Goal: Transaction & Acquisition: Purchase product/service

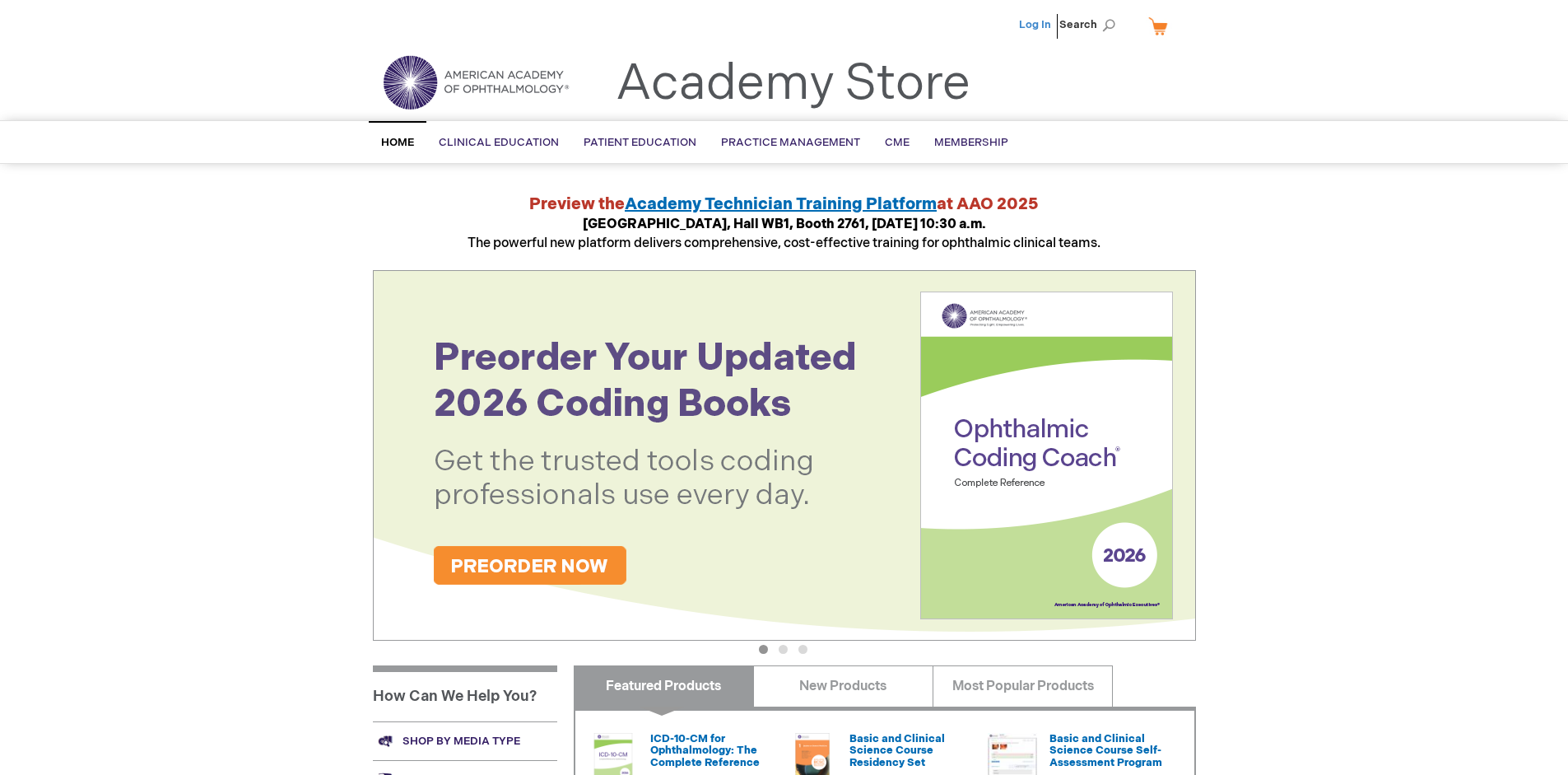
click at [1036, 25] on link "Log In" at bounding box center [1035, 24] width 32 height 13
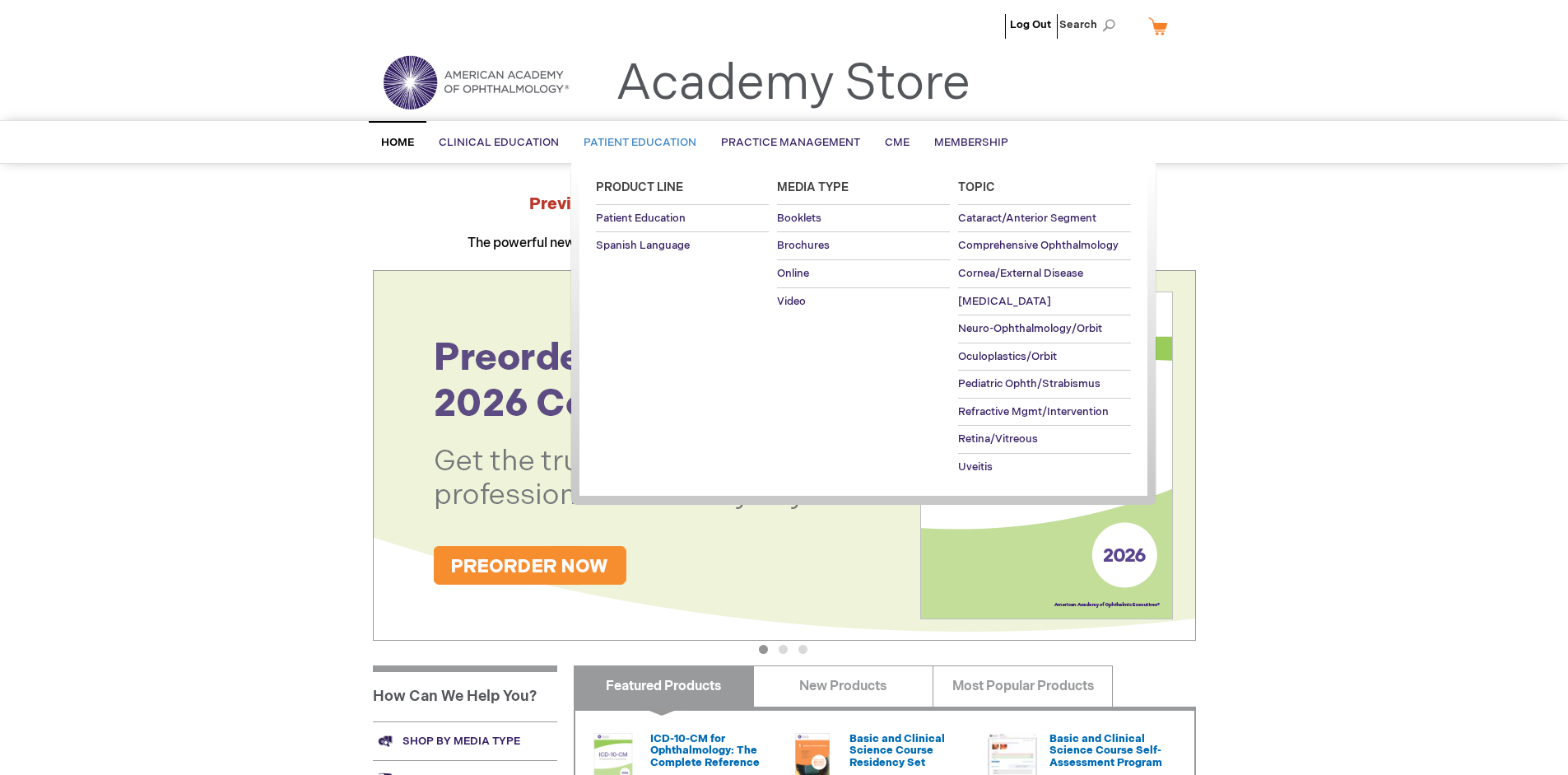
click at [636, 143] on span "Patient Education" at bounding box center [640, 142] width 112 height 13
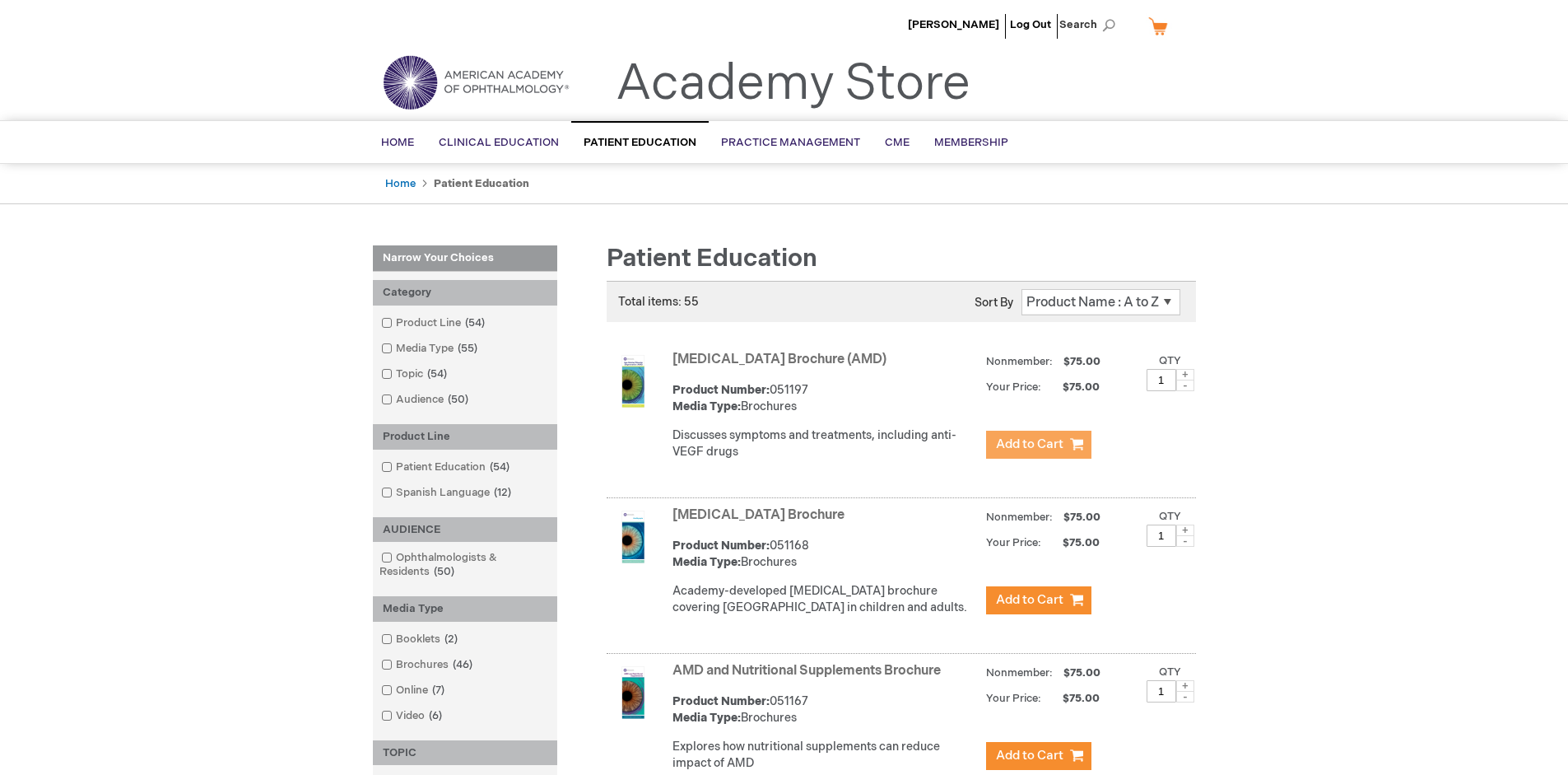
click at [1038, 445] on span "Add to Cart" at bounding box center [1030, 444] width 68 height 16
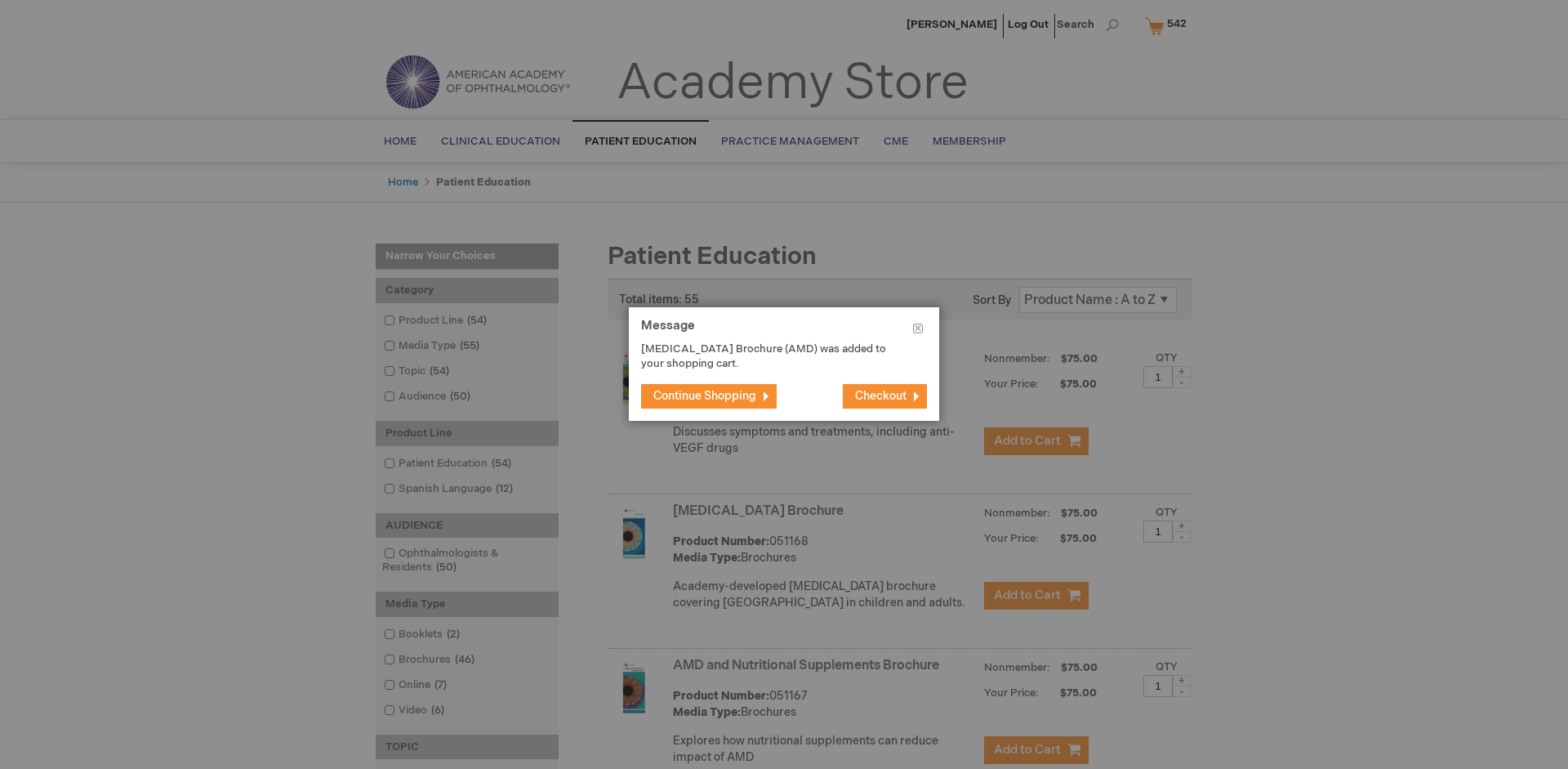
click at [705, 396] on span "Continue Shopping" at bounding box center [705, 396] width 103 height 14
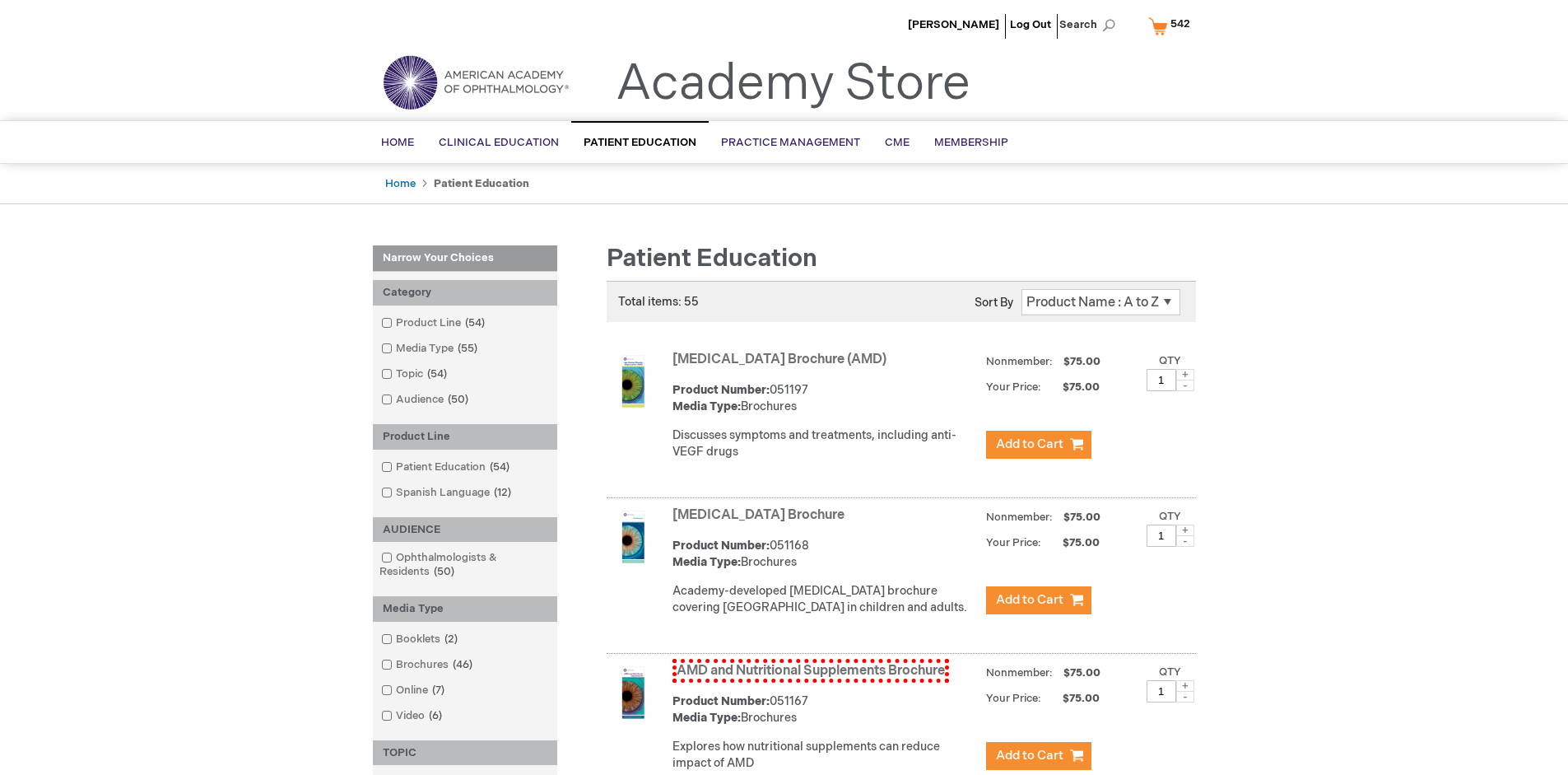
click at [810, 682] on link "AMD and Nutritional Supplements Brochure" at bounding box center [810, 671] width 276 height 24
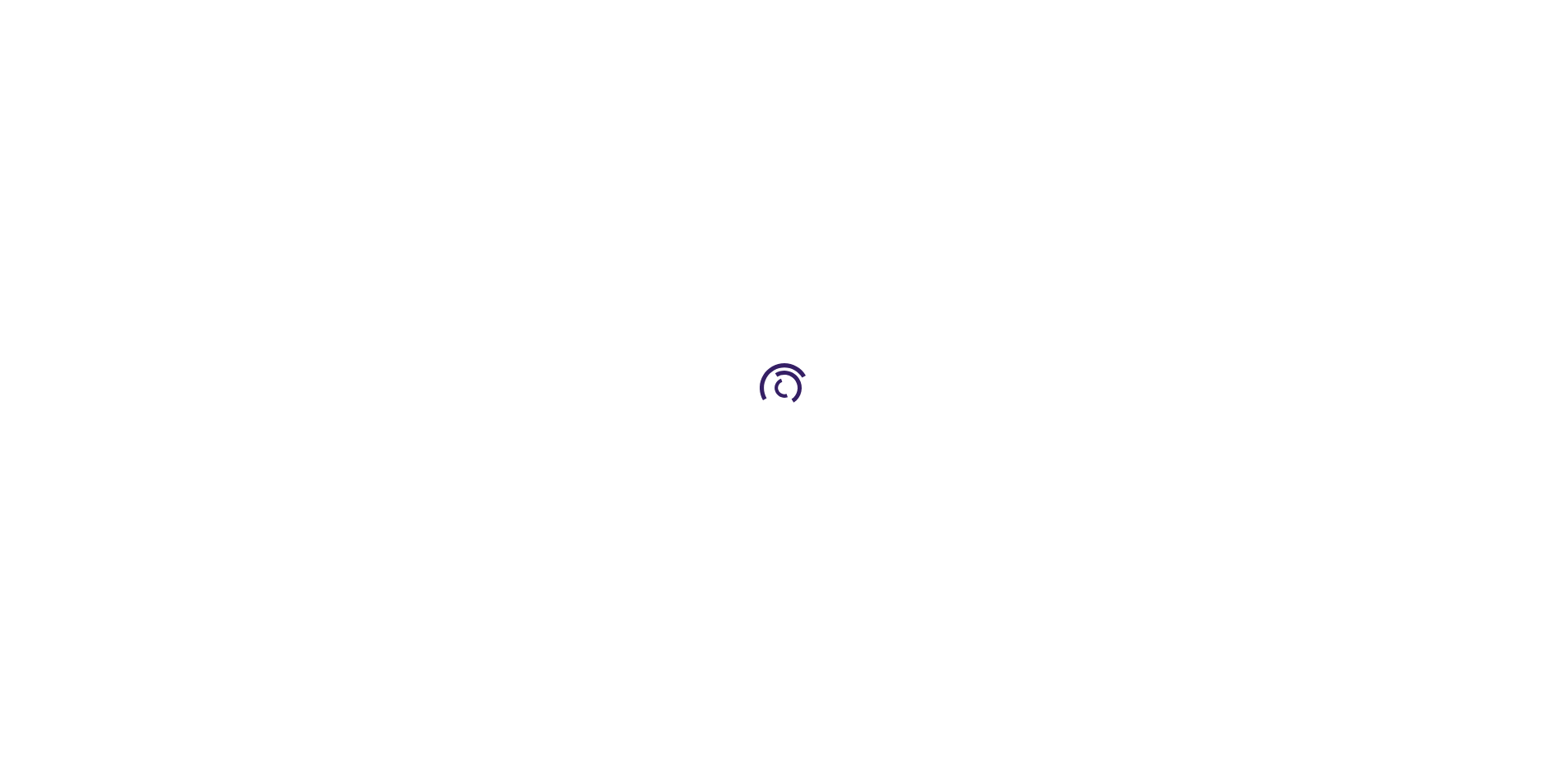
type input "1"
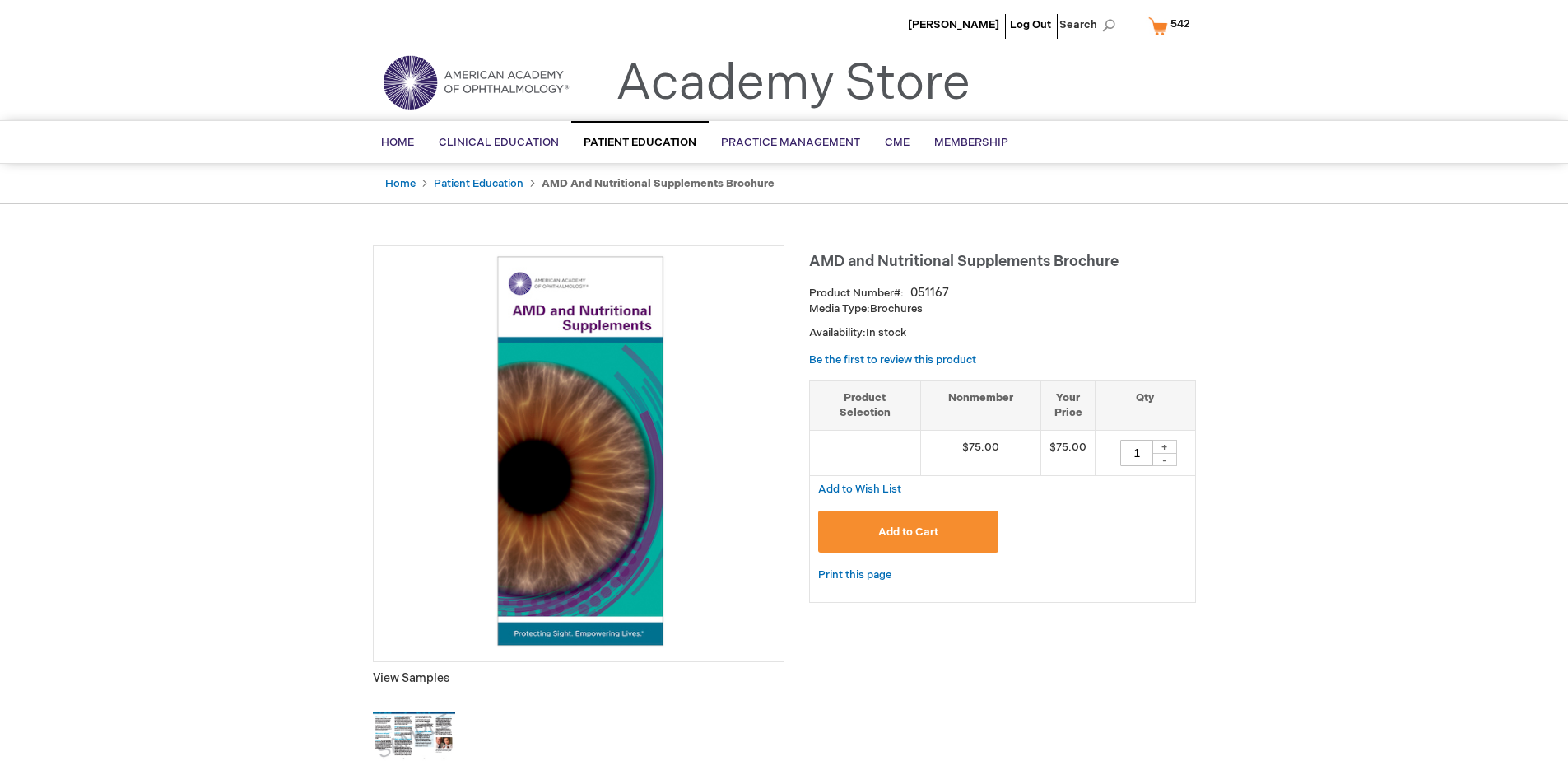
click at [907, 532] on span "Add to Cart" at bounding box center [907, 532] width 60 height 13
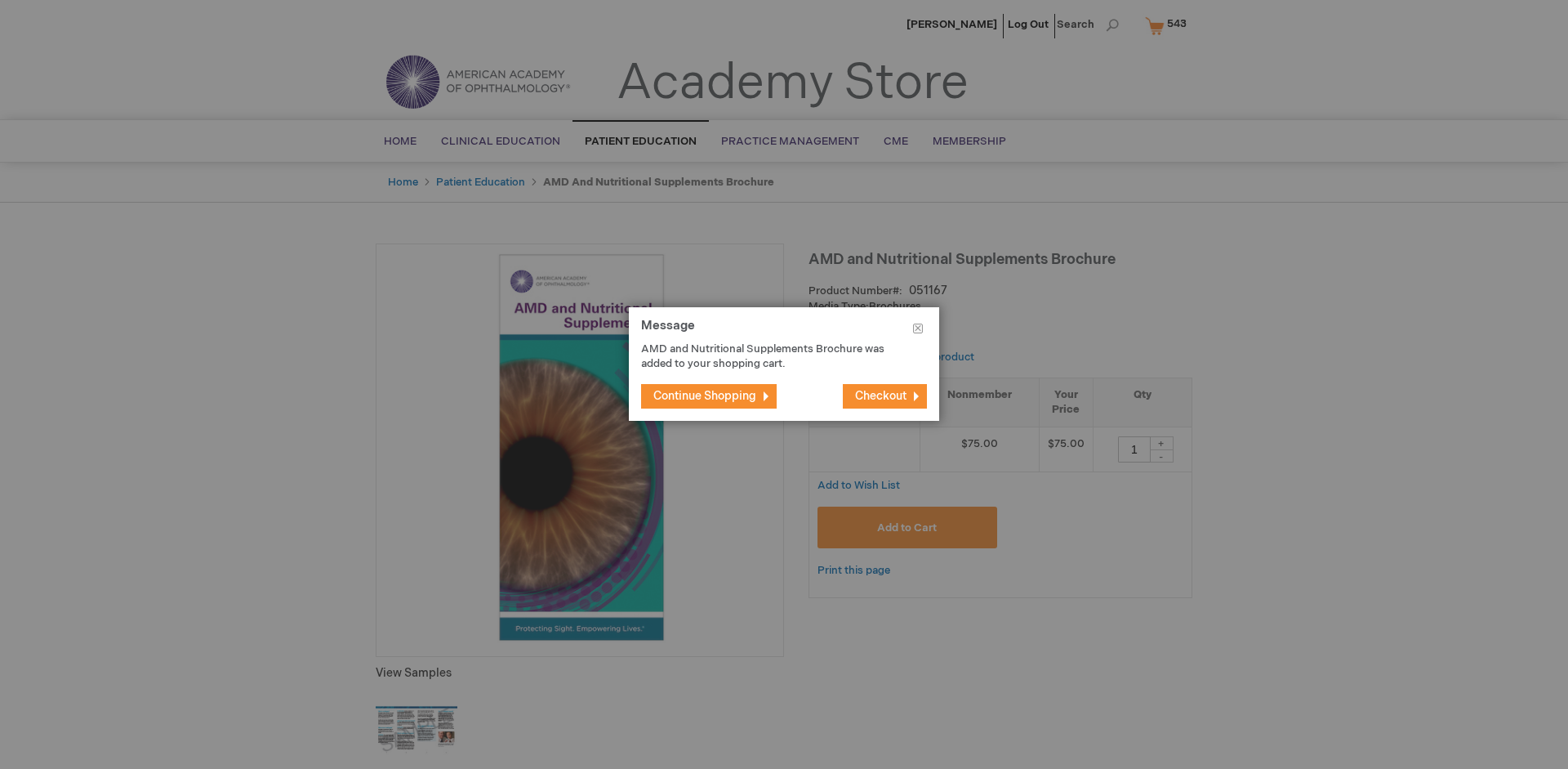
click at [705, 396] on span "Continue Shopping" at bounding box center [705, 396] width 103 height 14
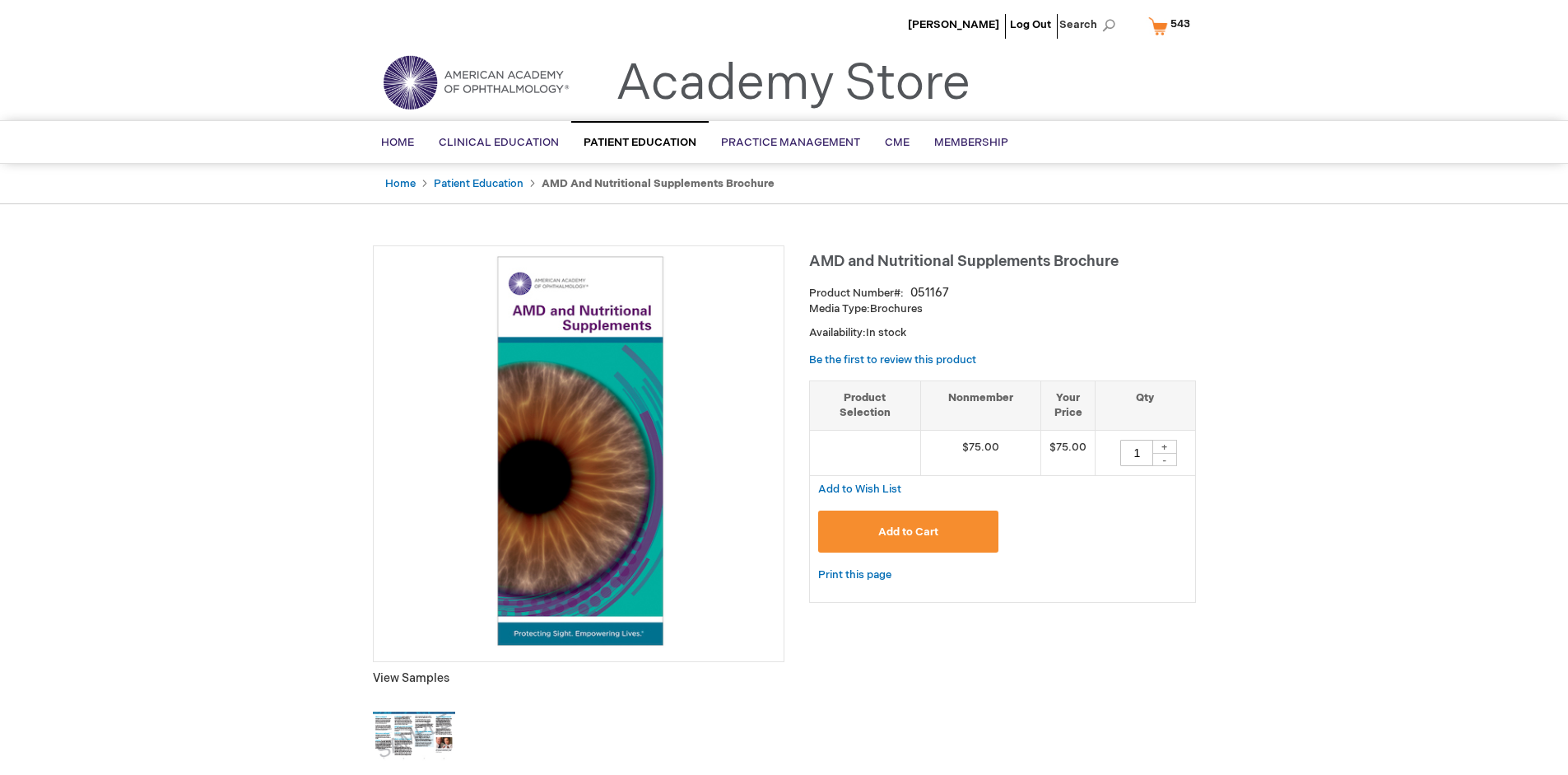
click at [1172, 26] on span "543" at bounding box center [1180, 23] width 20 height 13
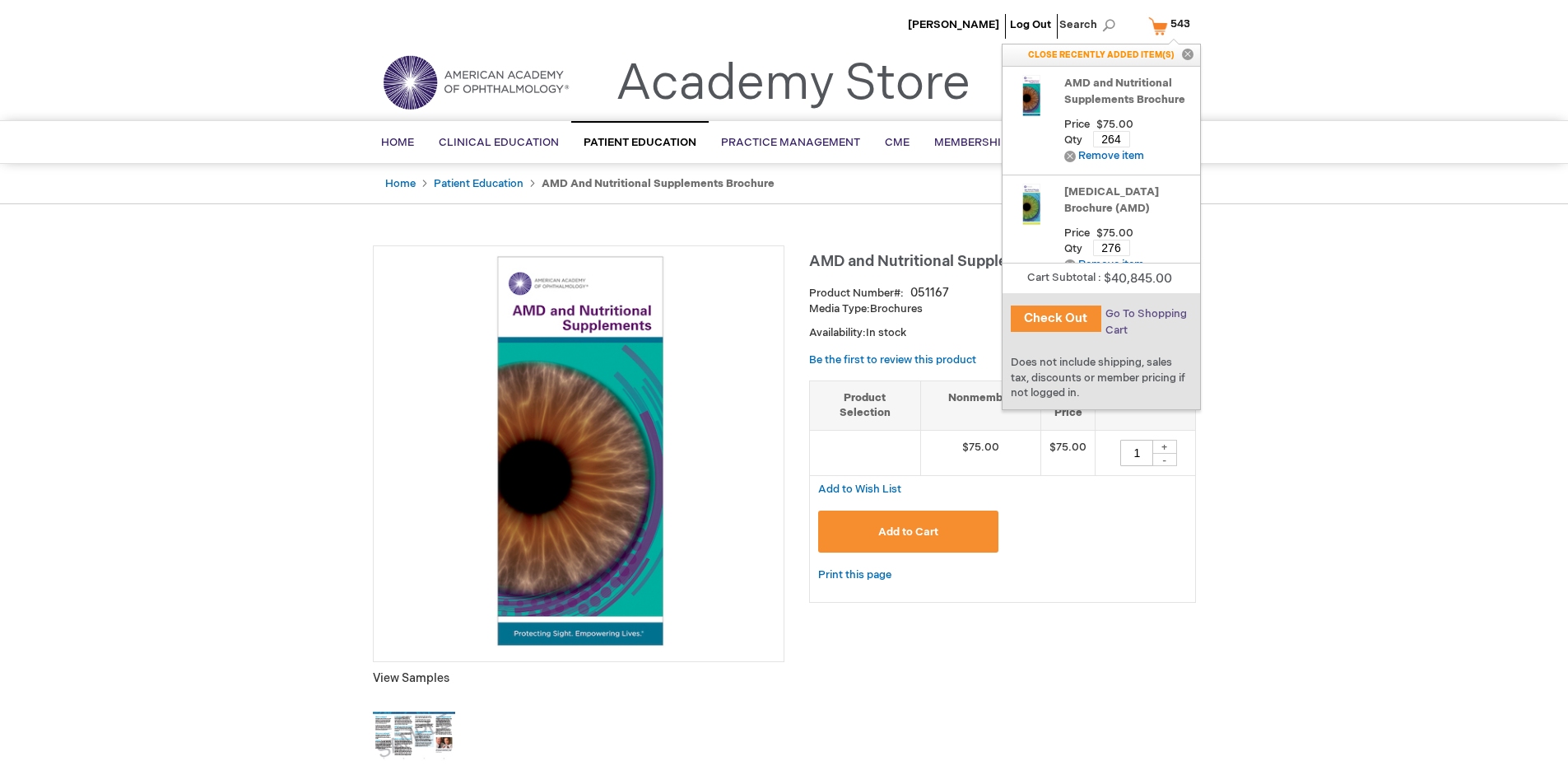
click at [1145, 314] on span "Go To Shopping Cart" at bounding box center [1145, 321] width 81 height 29
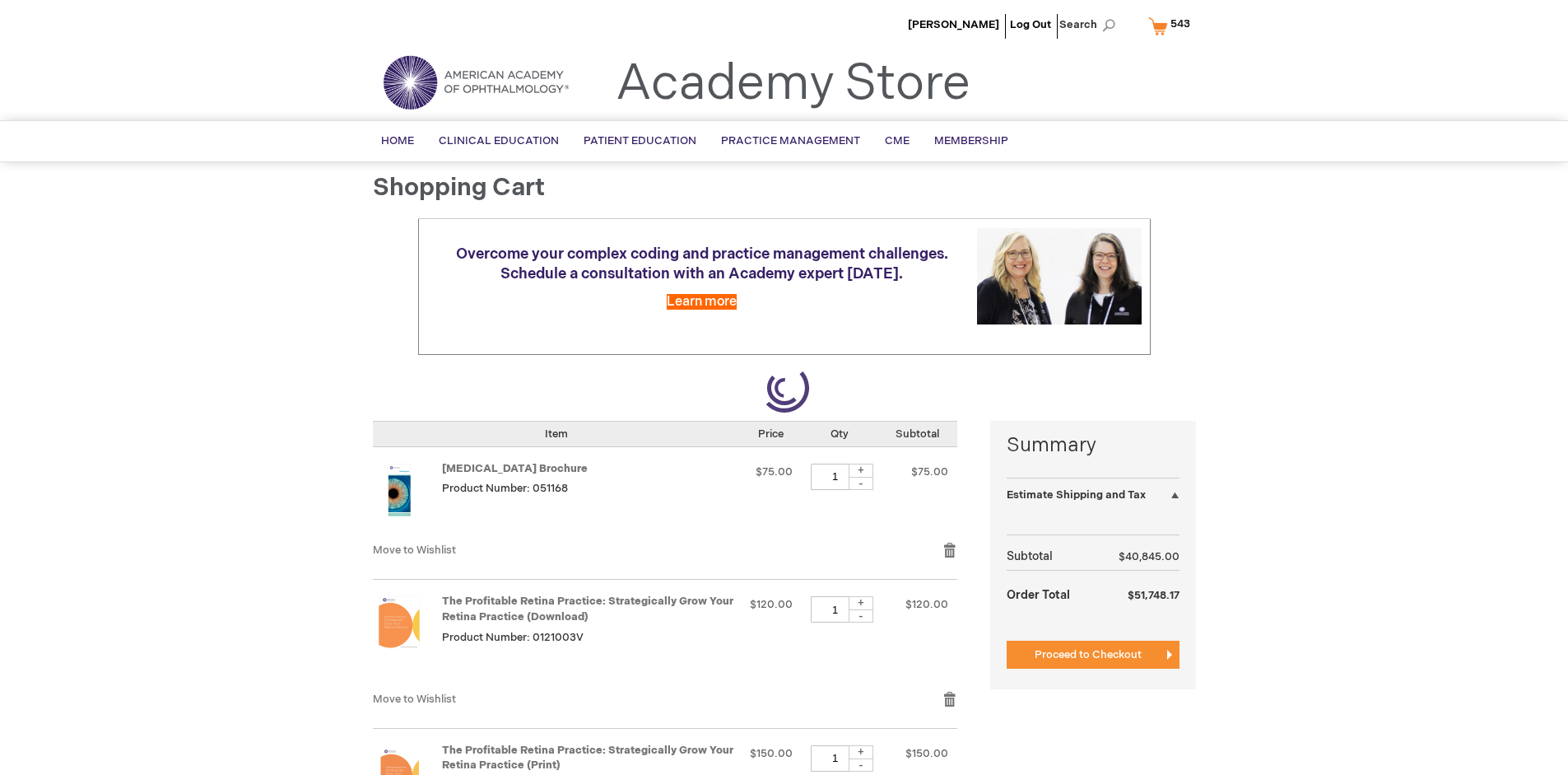
select select "US"
select select "41"
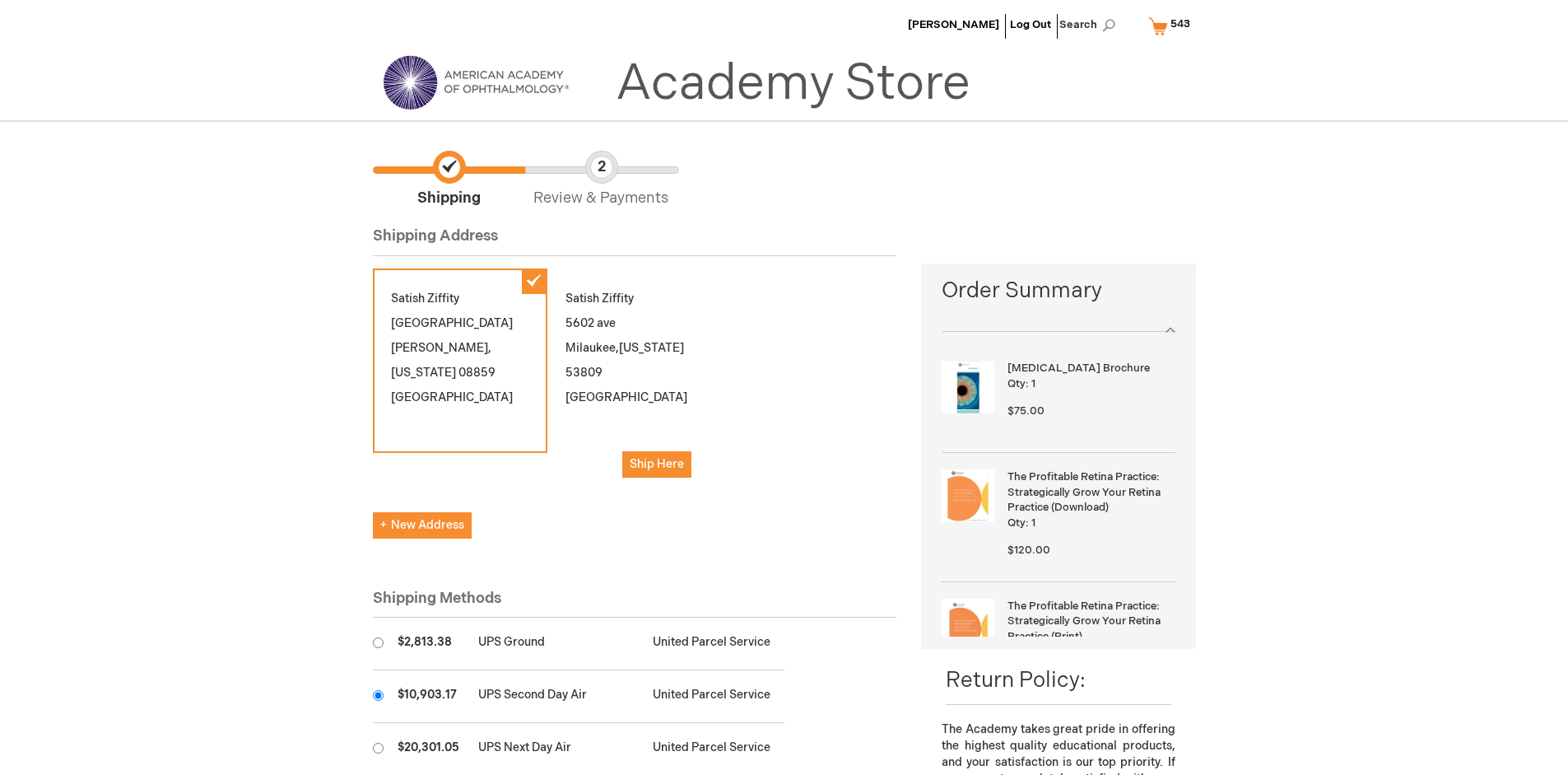
click at [378, 695] on input "radio" at bounding box center [378, 696] width 11 height 11
